Goal: Transaction & Acquisition: Obtain resource

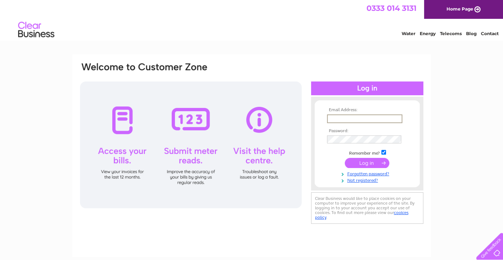
click at [352, 117] on input "text" at bounding box center [364, 118] width 75 height 9
type input "linda.mackay@camsmith.co.uk"
click at [360, 162] on input "submit" at bounding box center [367, 163] width 45 height 10
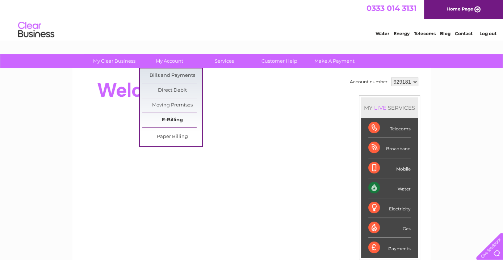
click at [168, 120] on link "E-Billing" at bounding box center [172, 120] width 60 height 14
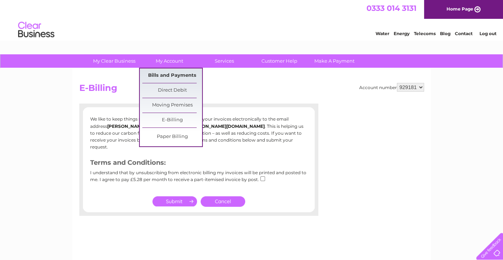
click at [174, 75] on link "Bills and Payments" at bounding box center [172, 75] width 60 height 14
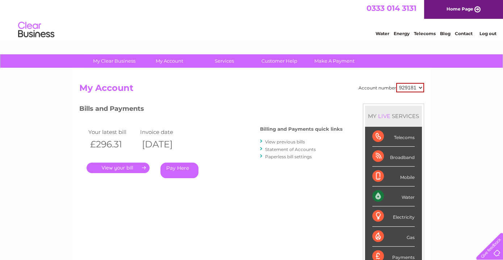
click at [131, 167] on link "." at bounding box center [118, 168] width 63 height 11
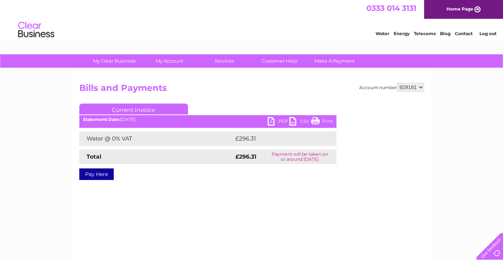
click at [281, 120] on link "PDF" at bounding box center [279, 122] width 22 height 11
click at [483, 34] on link "Log out" at bounding box center [487, 33] width 17 height 5
